Goal: Task Accomplishment & Management: Manage account settings

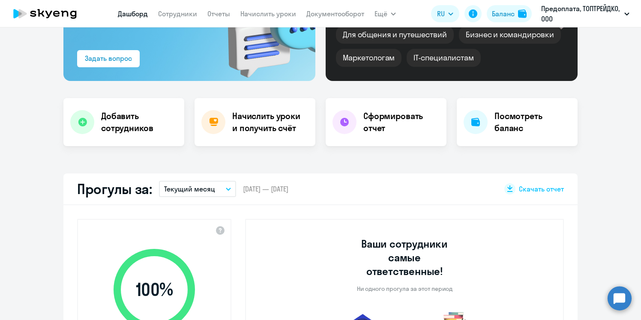
select select "30"
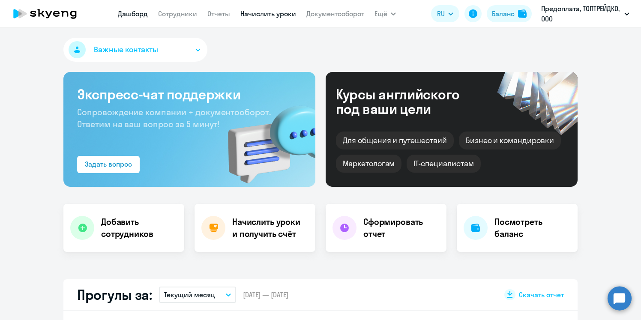
click at [266, 13] on link "Начислить уроки" at bounding box center [268, 13] width 56 height 9
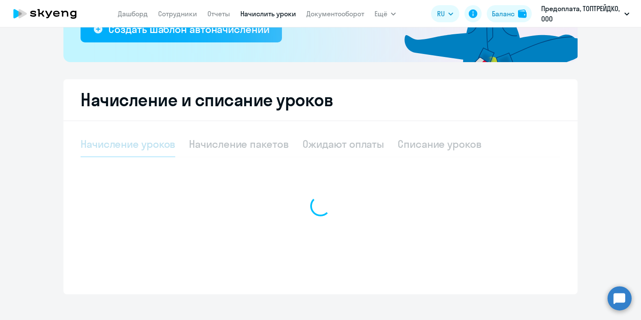
scroll to position [222, 0]
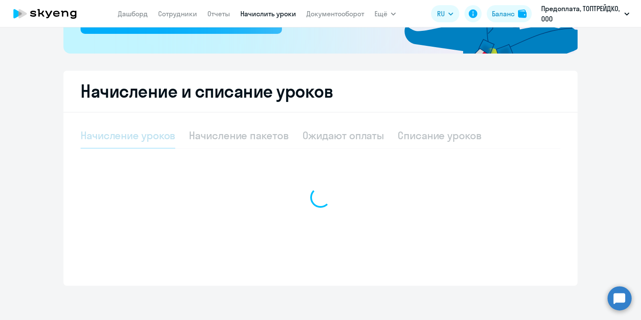
select select "10"
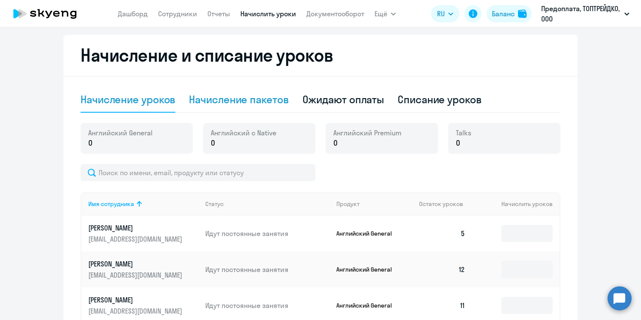
click at [273, 98] on div "Начисление пакетов" at bounding box center [238, 100] width 99 height 14
select select "10"
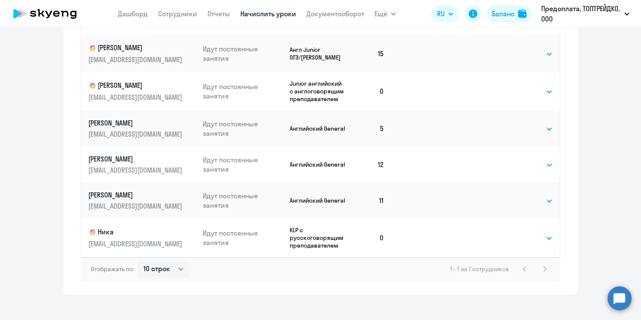
scroll to position [493, 0]
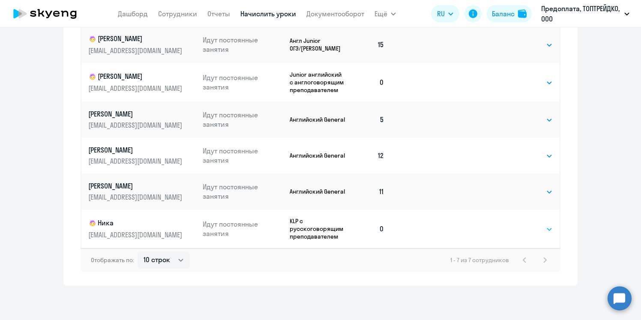
click at [545, 230] on select "Выбрать 4 8 16 32 64 96 128" at bounding box center [535, 229] width 35 height 10
select select "16"
click at [518, 224] on select "Выбрать 4 8 16 32 64 96 128" at bounding box center [535, 229] width 35 height 10
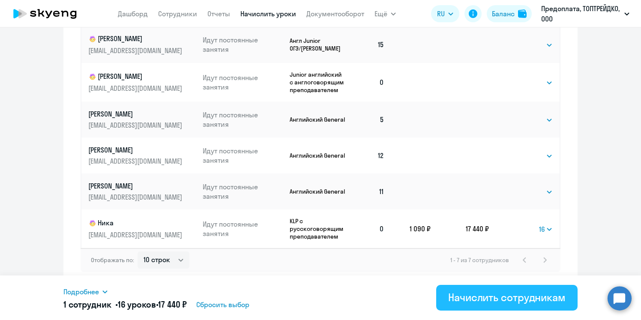
click at [479, 301] on div "Начислить сотрудникам" at bounding box center [506, 297] width 117 height 14
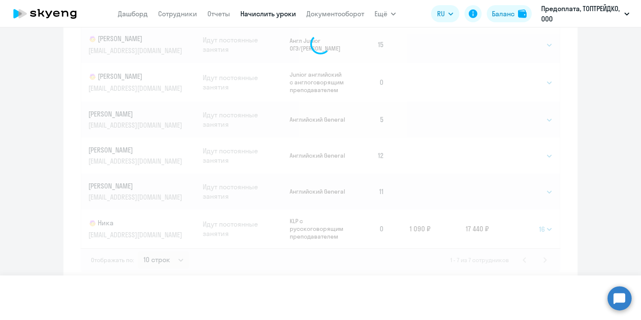
select select
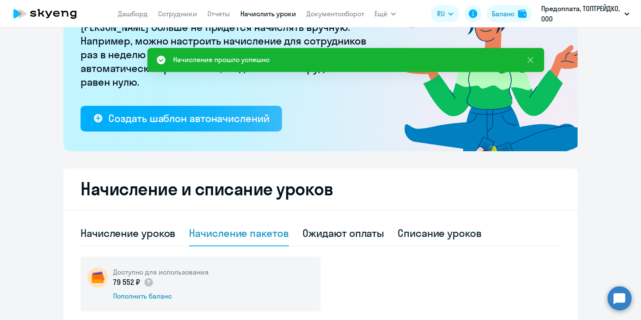
scroll to position [0, 0]
